Goal: Task Accomplishment & Management: Manage account settings

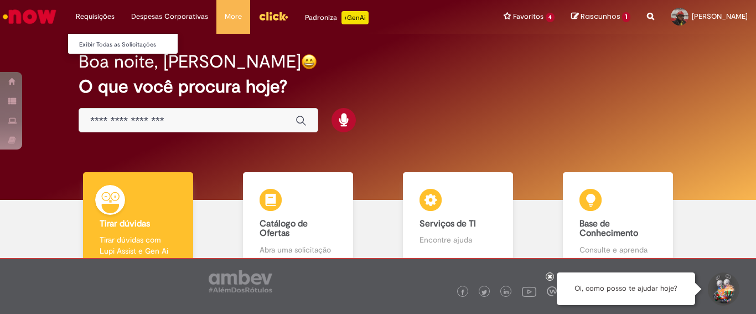
click at [102, 16] on li "Requisições Exibir Todas as Solicitações" at bounding box center [95, 16] width 55 height 33
click at [100, 42] on link "Exibir Todas as Solicitações" at bounding box center [129, 45] width 122 height 12
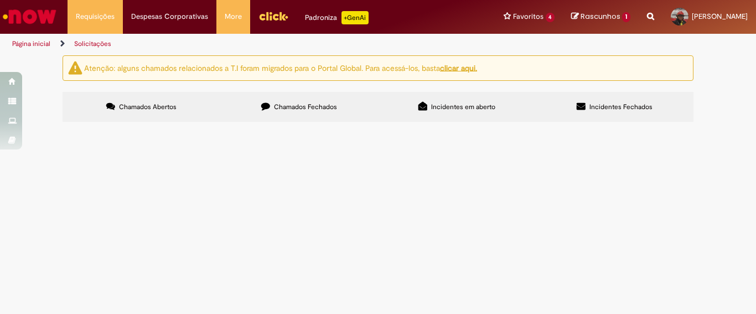
click at [297, 108] on span "Chamados Fechados" at bounding box center [305, 106] width 63 height 9
click at [444, 105] on span "Incidentes em aberto" at bounding box center [463, 106] width 64 height 9
click at [599, 104] on span "Incidentes Fechados" at bounding box center [621, 106] width 63 height 9
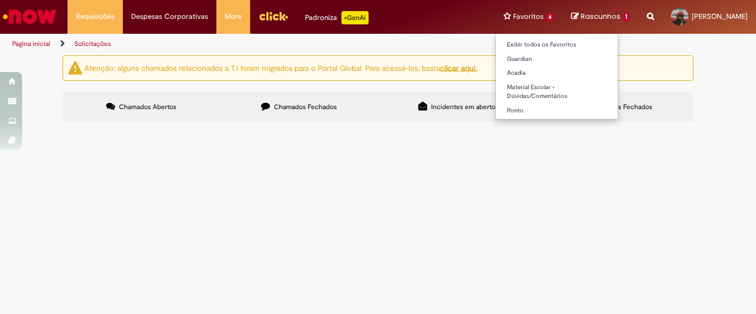
click at [496, 14] on li "Favoritos 4 Exibir todos os Favoritos Guardian [GEOGRAPHIC_DATA] Material Escol…" at bounding box center [530, 16] width 68 height 33
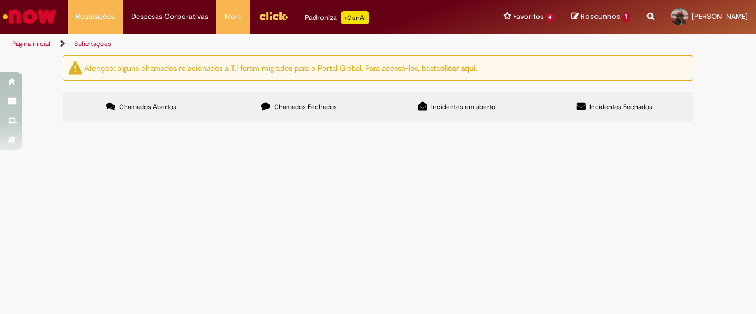
click at [581, 18] on span "Rascunhos" at bounding box center [601, 16] width 40 height 11
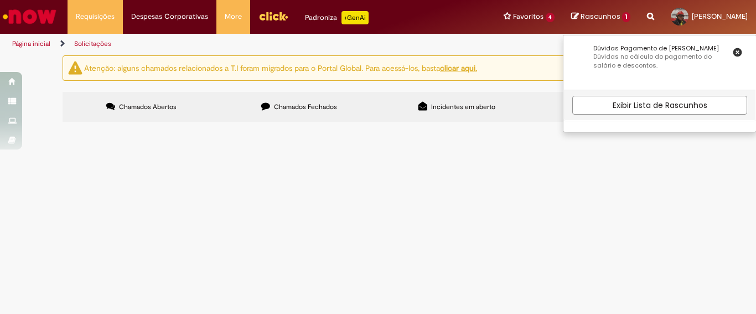
click at [266, 12] on img "Menu Cabeçalho" at bounding box center [274, 16] width 30 height 17
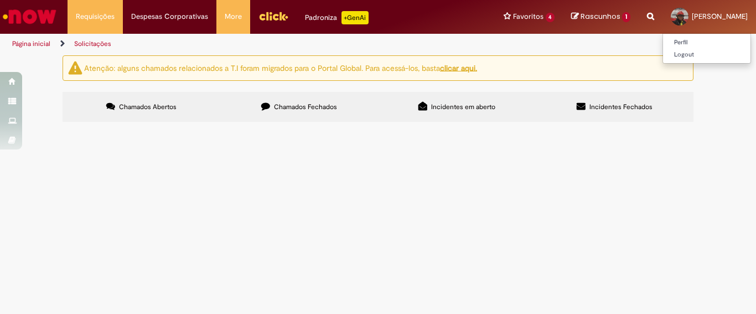
click at [692, 13] on span "[PERSON_NAME]" at bounding box center [720, 16] width 56 height 9
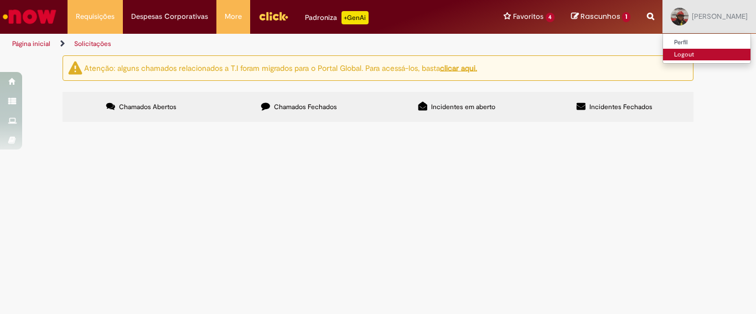
click at [663, 53] on link "Logout" at bounding box center [706, 55] width 87 height 12
